Goal: Answer question/provide support: Answer question/provide support

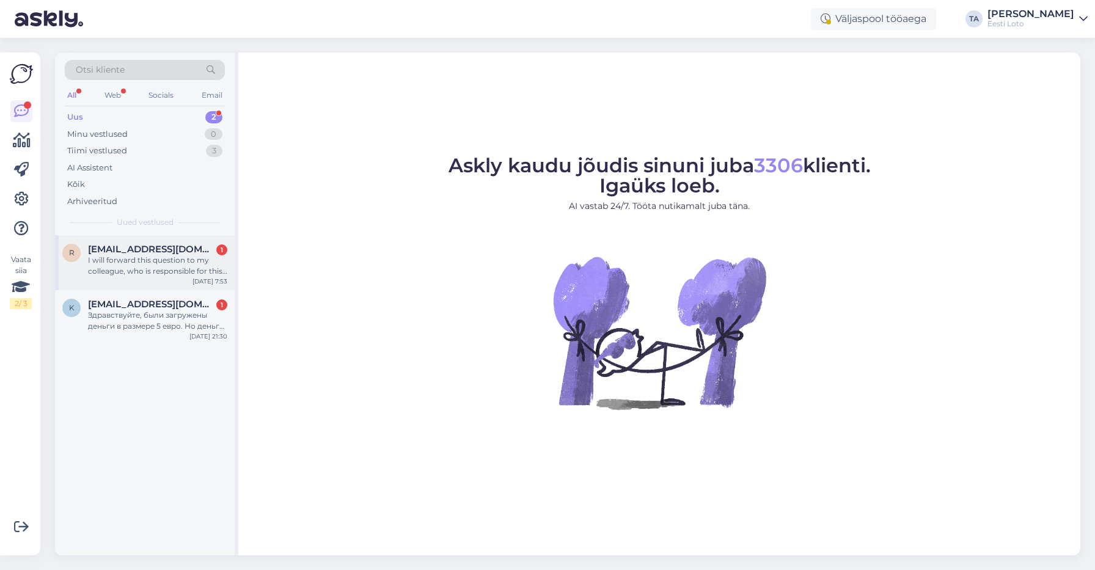
click at [128, 262] on div "I will forward this question to my colleague, who is responsible for this. The …" at bounding box center [157, 266] width 139 height 22
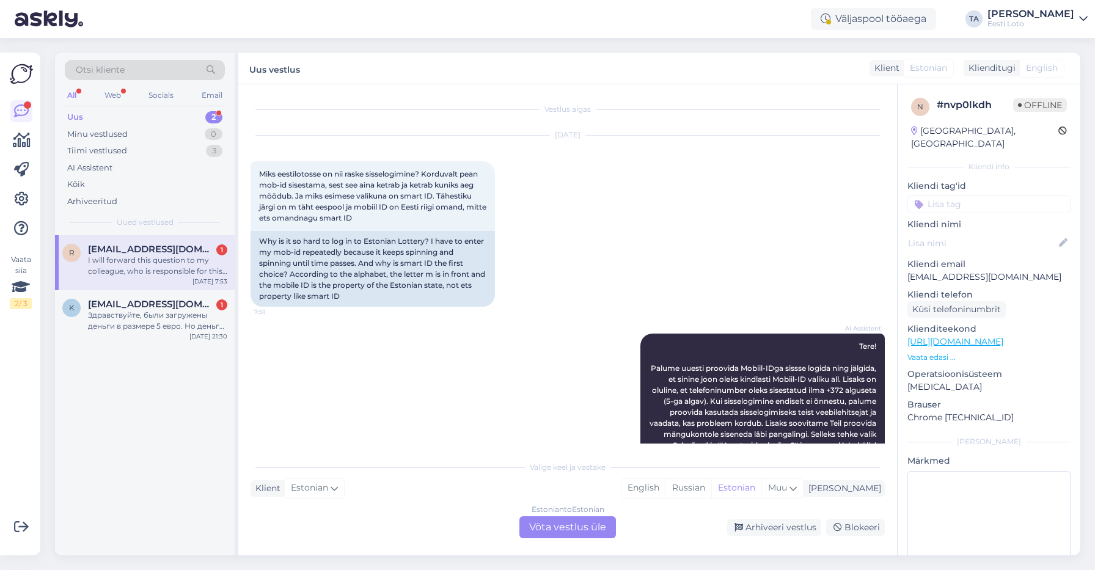
scroll to position [230, 0]
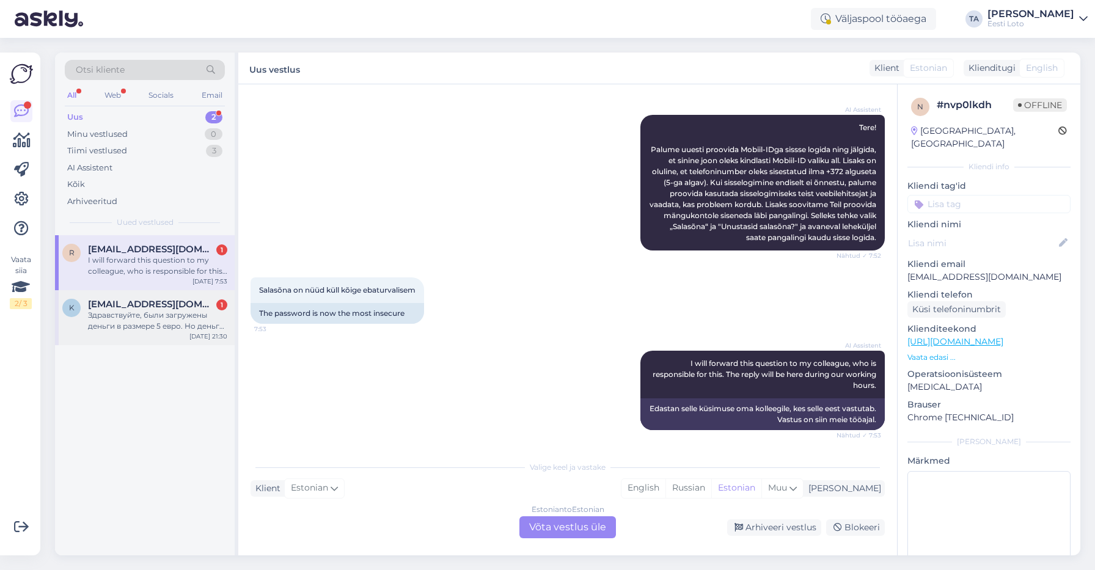
click at [146, 306] on span "[EMAIL_ADDRESS][DOMAIN_NAME]" at bounding box center [151, 304] width 127 height 11
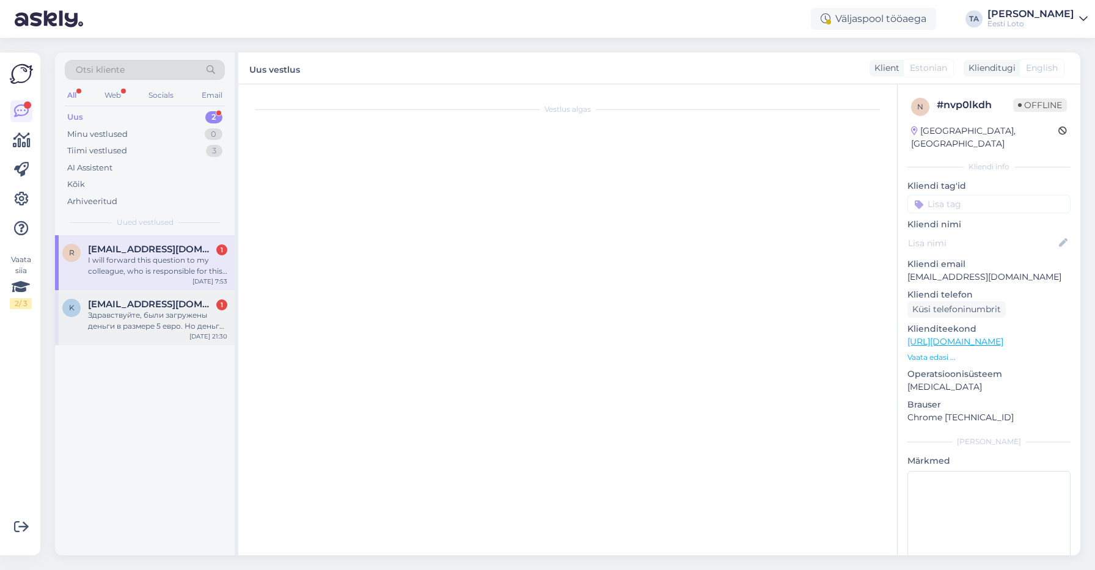
scroll to position [0, 0]
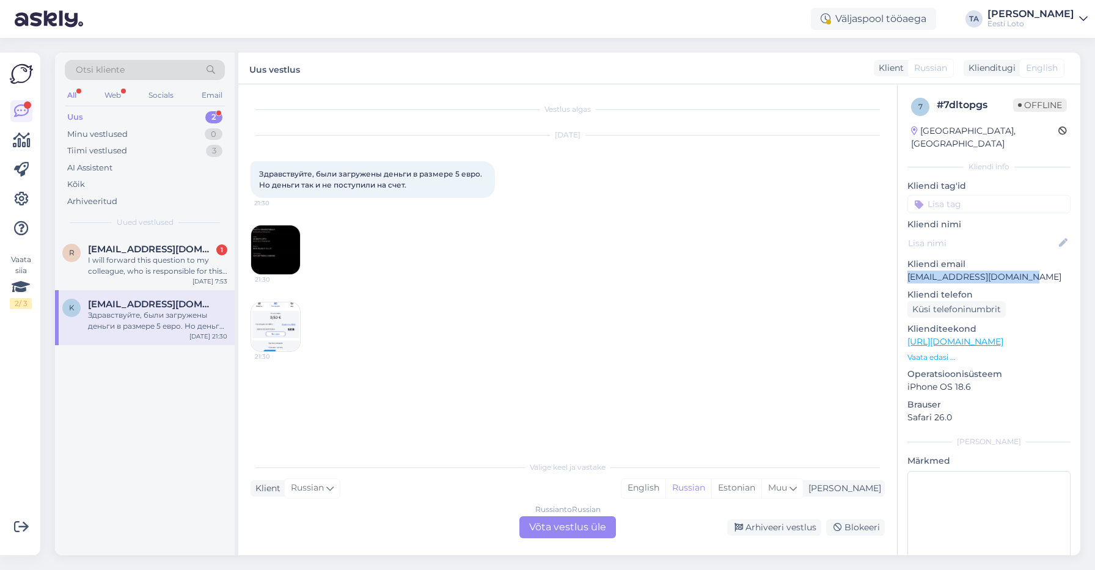
drag, startPoint x: 1025, startPoint y: 265, endPoint x: 906, endPoint y: 266, distance: 119.2
click at [907, 271] on p "[EMAIL_ADDRESS][DOMAIN_NAME]" at bounding box center [988, 277] width 163 height 13
copy p "[EMAIL_ADDRESS][DOMAIN_NAME]"
click at [867, 486] on div "[PERSON_NAME]" at bounding box center [843, 488] width 78 height 13
type input "est"
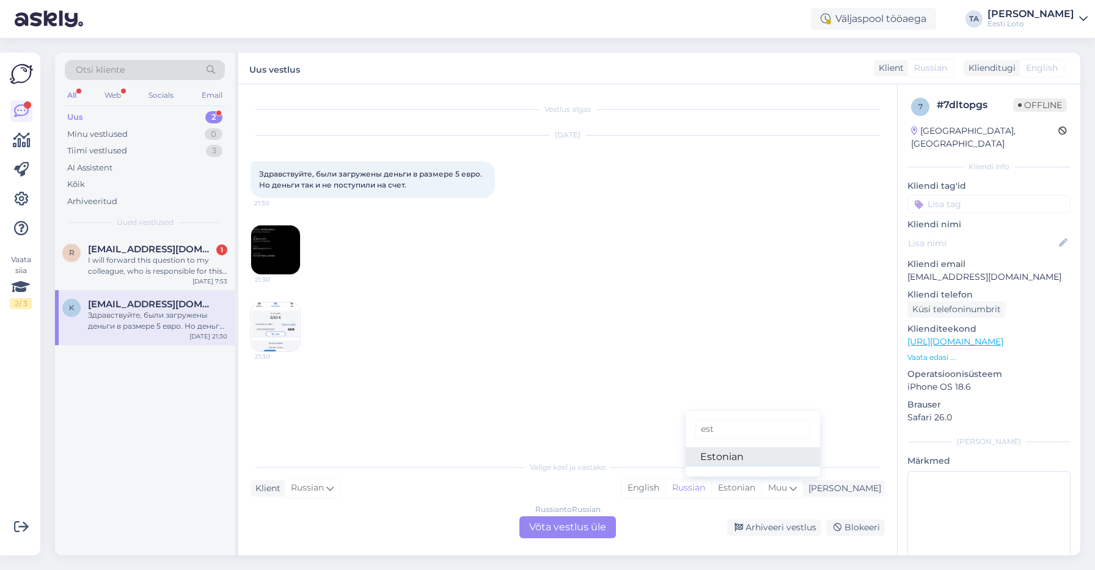
click at [764, 458] on link "Estonian" at bounding box center [753, 457] width 134 height 20
click at [597, 526] on div "Russian to Estonian Võta vestlus üle" at bounding box center [567, 527] width 97 height 22
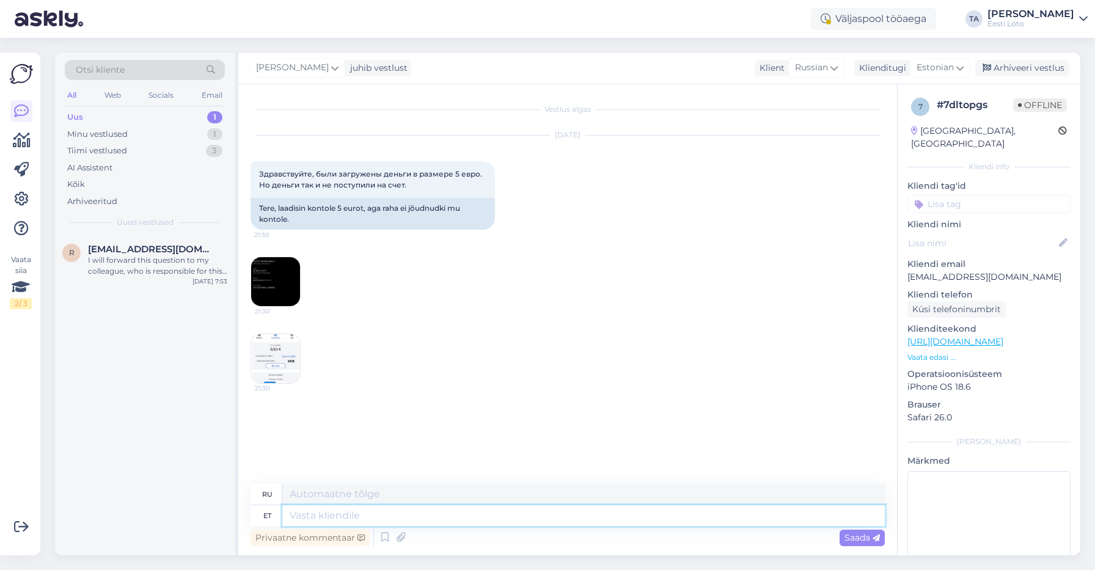
click at [335, 515] on textarea at bounding box center [583, 515] width 602 height 21
paste textarea "Kahjuks Teie makse ebaõnnestus tehnilise [PERSON_NAME] tõttu. Kontrollisime mak…"
type textarea "Kahjuks Teie makse ebaõnnestus tehnilise [PERSON_NAME] tõttu. Kontrollisime mak…"
type textarea "К сожалению, ваш платёж не прошёл из-за технической ошибки. Мы проверили платёж…"
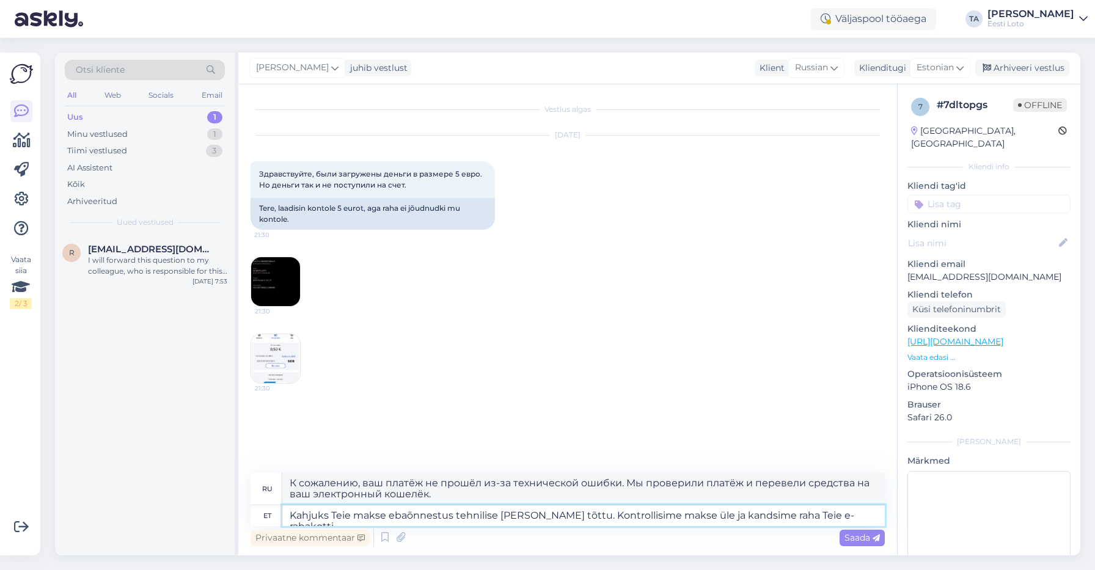
click at [287, 514] on textarea "Kahjuks Teie makse ebaõnnestus tehnilise [PERSON_NAME] tõttu. Kontrollisime mak…" at bounding box center [583, 515] width 602 height 21
type textarea "TeKahjuks Teie makse ebaõnnestus tehnilise [PERSON_NAME] tõttu. Kontrollisime m…"
type textarea "К сожалению, ваш платёж не прошёл из-за технической ошибки. Мы проверили платёж…"
type textarea "TereKahjuks Teie makse ebaõnnestus tehnilise [PERSON_NAME] tõttu. Kontrollisime…"
type textarea "Здравствуйте, к сожалению, ваш платёж не прошёл из-за технической ошибки. Мы пр…"
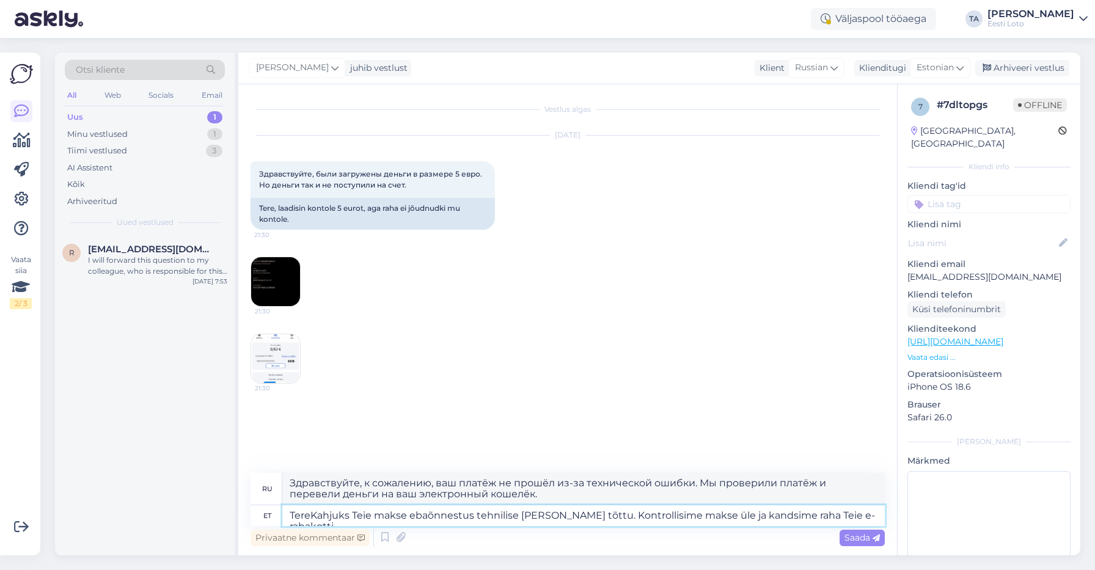
type textarea "Tere.Kahjuks Teie makse ebaõnnestus tehnilise [PERSON_NAME] tõttu. Kontrollisim…"
type textarea "Tere.Kahjuks ваш платёж не прошёл из-за технической ошибки. Мы проверили платёж…"
type textarea "Tere. Kahjuks Teie makse ebaõnnestus tehnilise [PERSON_NAME] tõttu. Kontrollisi…"
type textarea "Здравствуйте. К сожалению, ваш платёж не прошёл из-за технической ошибки. Мы пр…"
type textarea "Tere. Kahjuks Teie makse ebaõnnestus tehnilise [PERSON_NAME] tõttu. Kontrollisi…"
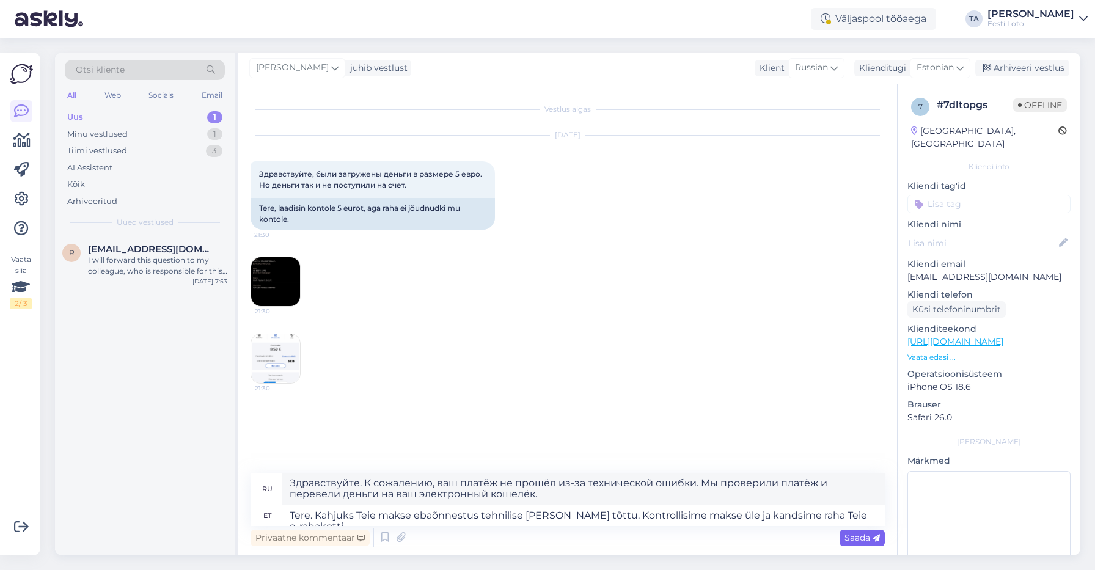
click at [855, 540] on span "Saada" at bounding box center [861, 537] width 35 height 11
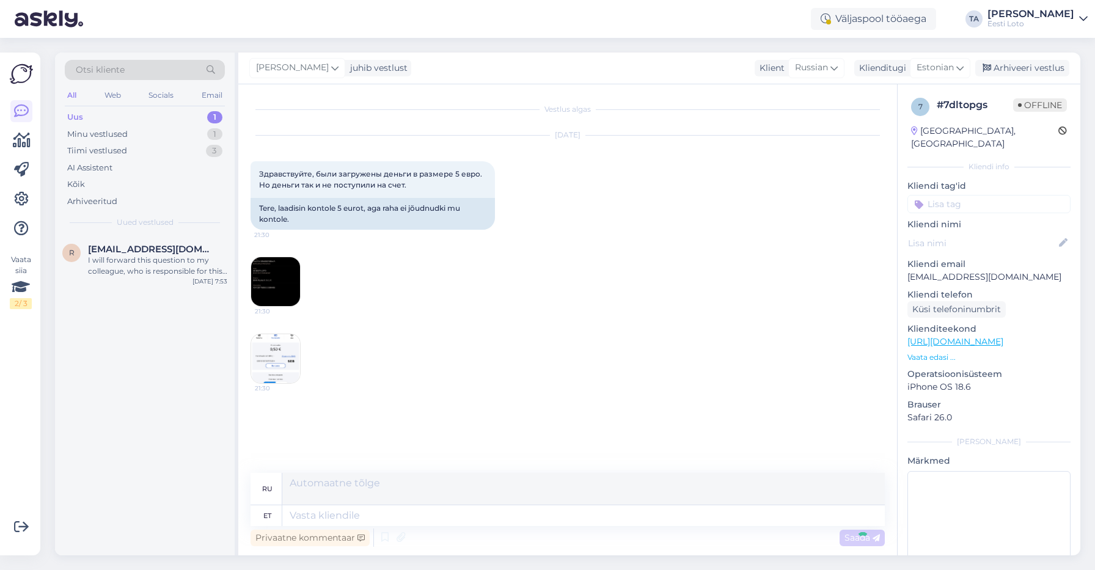
scroll to position [56, 0]
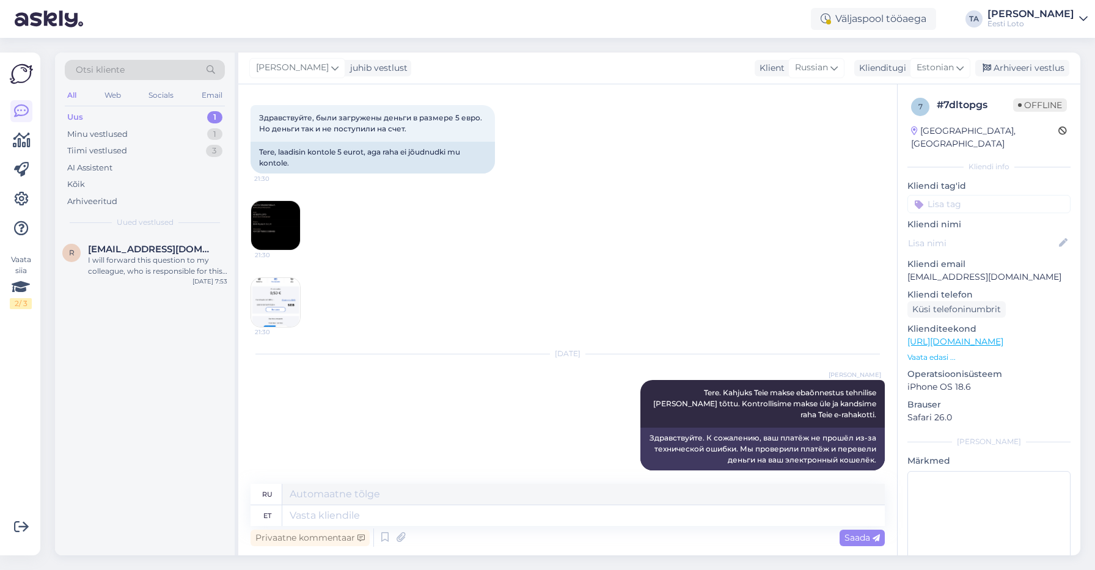
click at [953, 198] on input at bounding box center [988, 204] width 163 height 18
type input "üle"
click at [989, 232] on div "Ülekanne" at bounding box center [988, 238] width 47 height 12
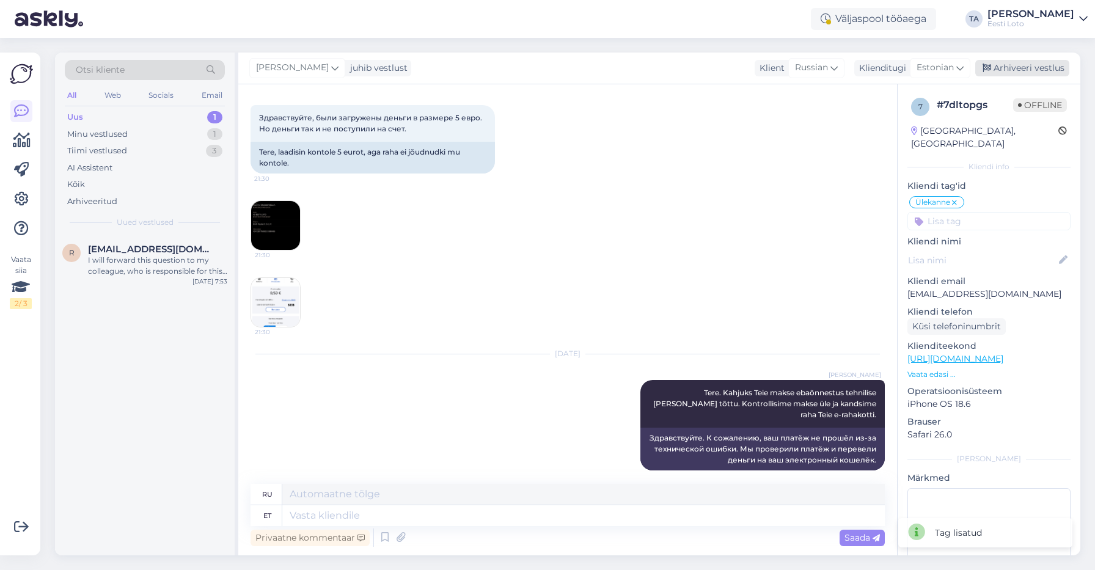
click at [1004, 65] on div "Arhiveeri vestlus" at bounding box center [1022, 68] width 94 height 16
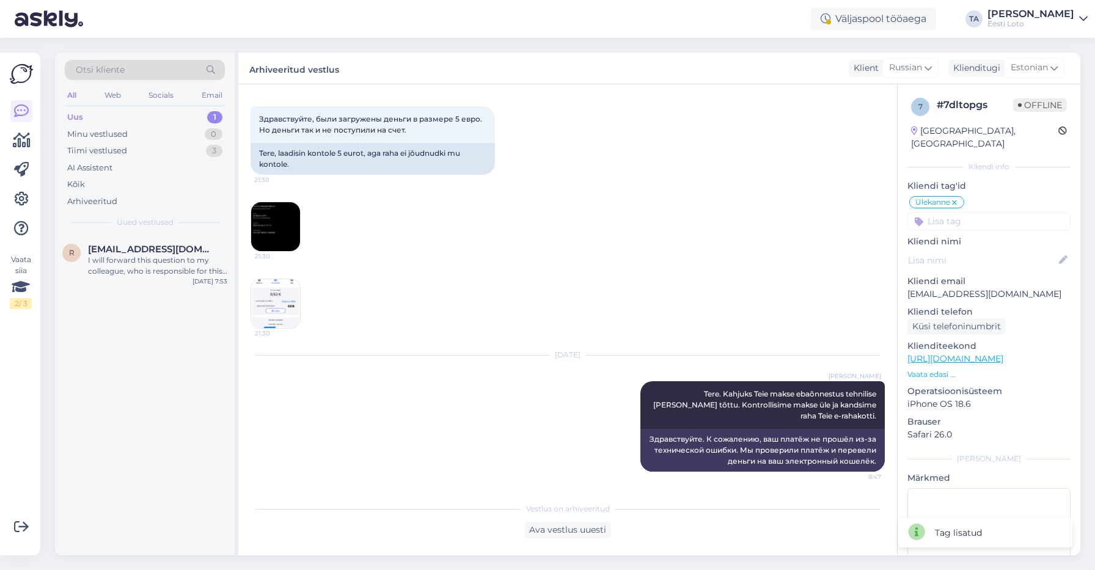
scroll to position [44, 0]
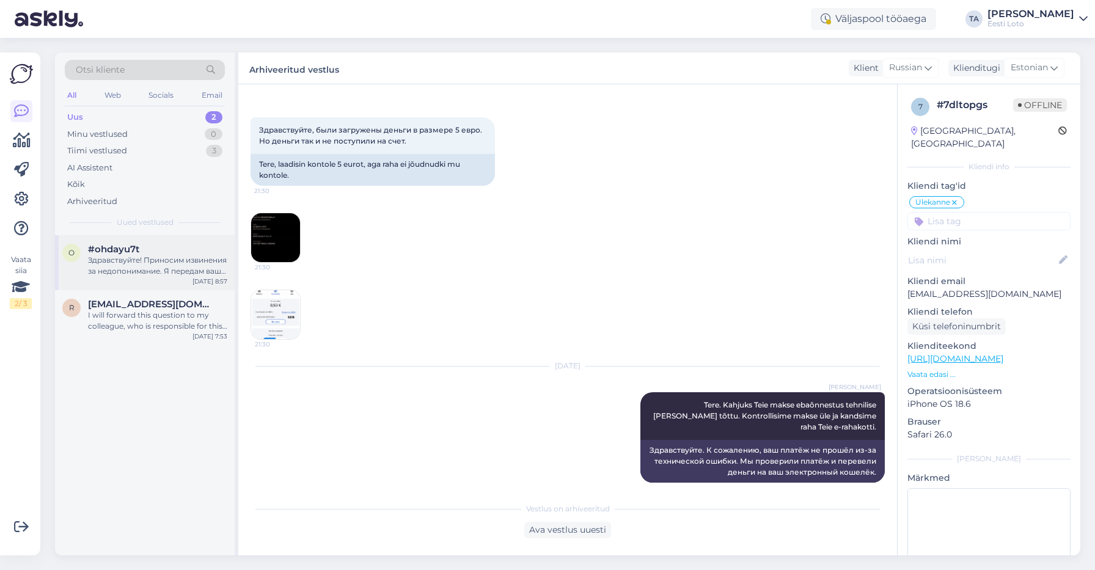
click at [164, 250] on div "#ohdayu7t" at bounding box center [157, 249] width 139 height 11
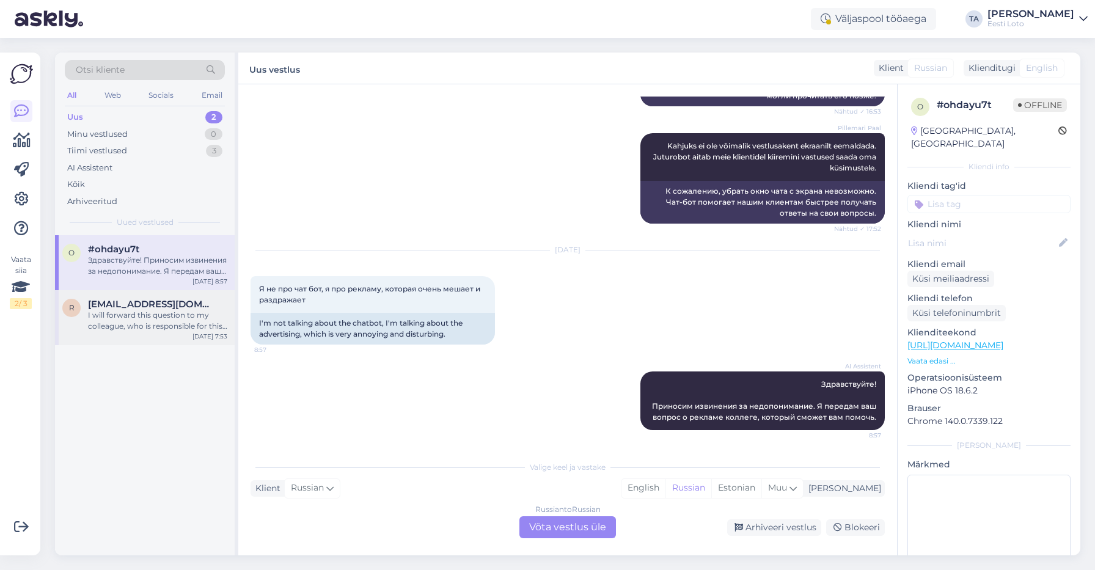
click at [134, 317] on div "I will forward this question to my colleague, who is responsible for this. The …" at bounding box center [157, 321] width 139 height 22
